Goal: Transaction & Acquisition: Book appointment/travel/reservation

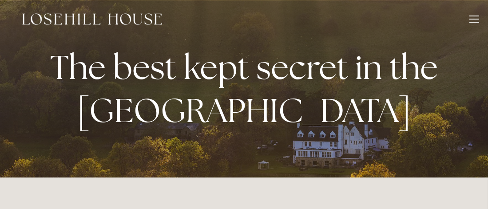
click at [473, 19] on div at bounding box center [474, 19] width 10 height 1
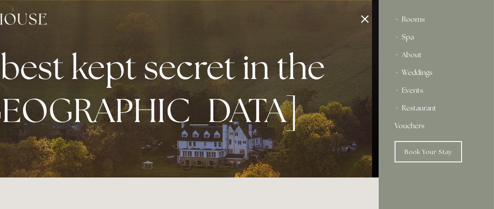
click at [398, 20] on div "Rooms" at bounding box center [436, 20] width 83 height 18
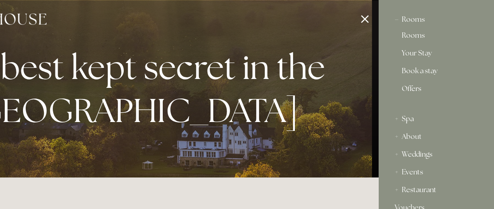
scroll to position [44, 0]
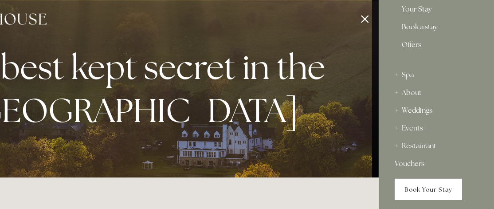
click at [415, 186] on link "Book Your Stay" at bounding box center [428, 189] width 67 height 21
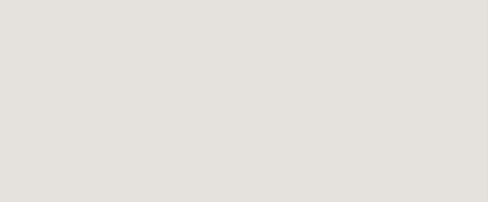
scroll to position [221, 0]
